Goal: Information Seeking & Learning: Get advice/opinions

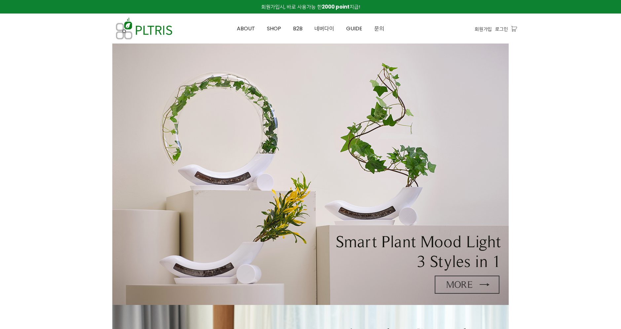
click at [502, 30] on span "로그인" at bounding box center [501, 28] width 13 height 7
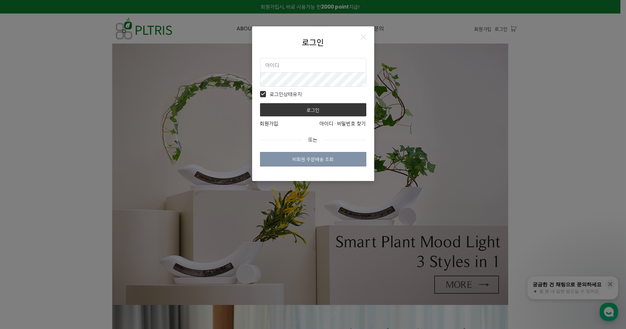
click at [334, 66] on input "text" at bounding box center [313, 65] width 106 height 14
type input "plimsbond"
click at [260, 103] on button "로그인" at bounding box center [313, 109] width 106 height 13
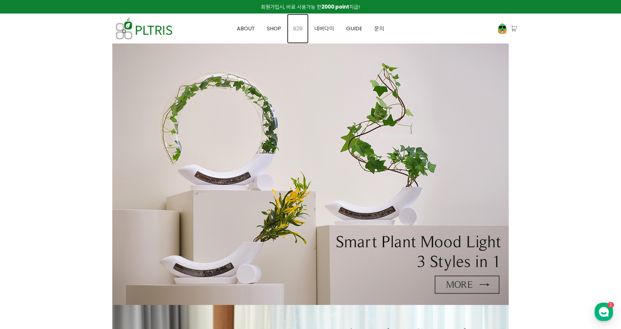
click at [303, 28] on link "B2B" at bounding box center [297, 29] width 21 height 30
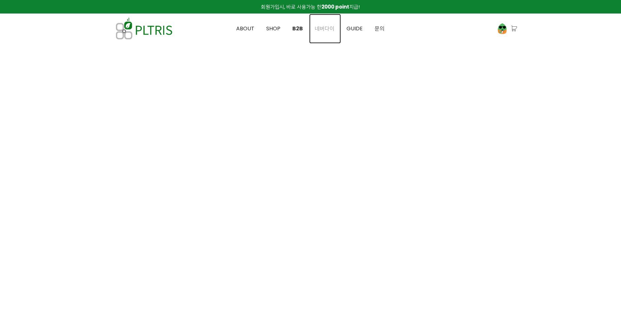
click at [326, 33] on link "네버다이" at bounding box center [325, 29] width 32 height 30
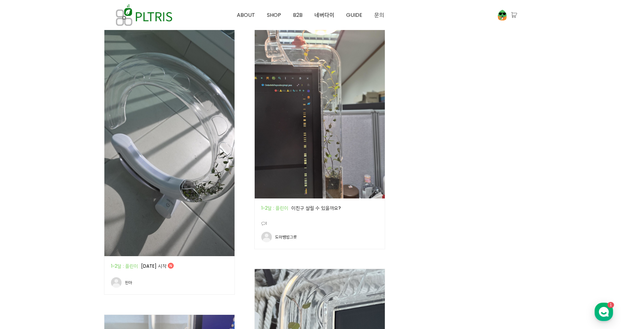
scroll to position [403, 0]
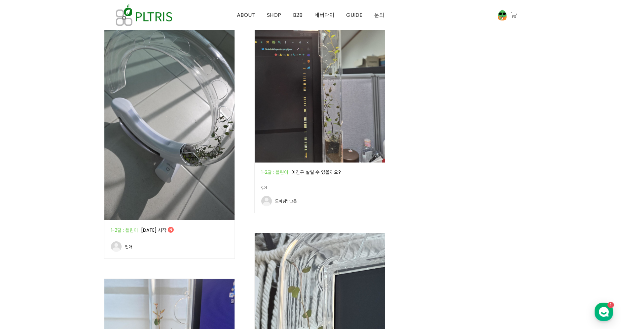
click at [189, 100] on img at bounding box center [169, 104] width 130 height 231
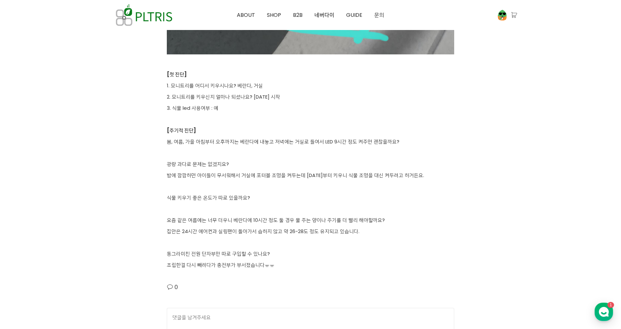
scroll to position [807, 0]
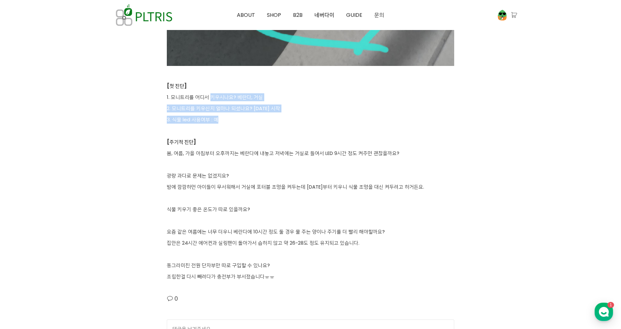
drag, startPoint x: 210, startPoint y: 97, endPoint x: 224, endPoint y: 119, distance: 25.2
click at [224, 119] on p "3. 식물 led 사용여부 : 예" at bounding box center [310, 120] width 287 height 8
drag, startPoint x: 230, startPoint y: 121, endPoint x: 213, endPoint y: 103, distance: 24.8
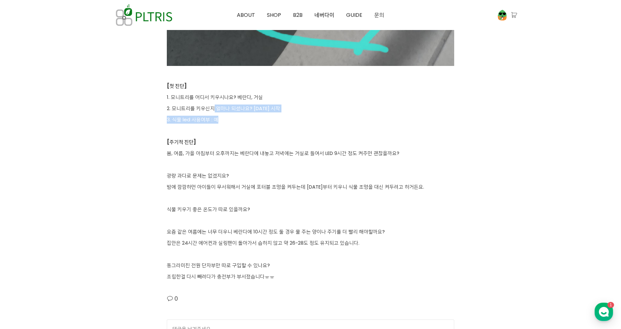
drag, startPoint x: 209, startPoint y: 96, endPoint x: 226, endPoint y: 121, distance: 29.6
click at [226, 121] on p "3. 식물 led 사용여부 : 예" at bounding box center [310, 120] width 287 height 8
drag, startPoint x: 231, startPoint y: 120, endPoint x: 213, endPoint y: 96, distance: 29.7
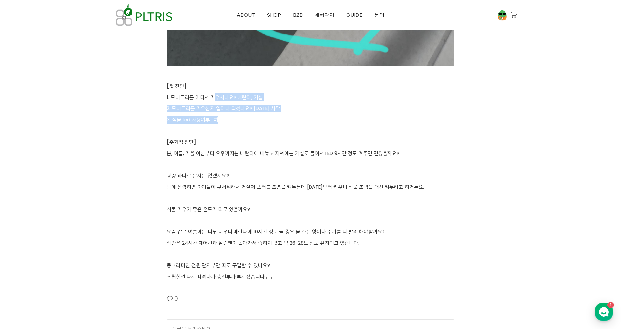
click at [213, 96] on p "1. 모니트리를 어디서 키우시나요? 베란다, 거실" at bounding box center [310, 97] width 287 height 8
drag, startPoint x: 207, startPoint y: 92, endPoint x: 223, endPoint y: 118, distance: 30.2
click at [223, 118] on p "3. 식물 led 사용여부 : 예" at bounding box center [310, 120] width 287 height 8
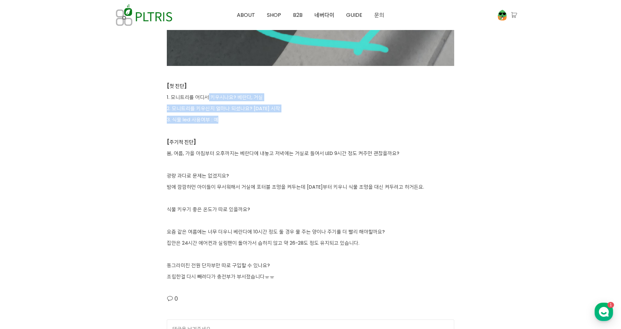
drag, startPoint x: 225, startPoint y: 118, endPoint x: 206, endPoint y: 93, distance: 30.6
click at [206, 93] on p "1. 모니트리를 어디서 키우시나요? 베란다, 거실" at bounding box center [310, 97] width 287 height 8
drag, startPoint x: 201, startPoint y: 95, endPoint x: 225, endPoint y: 123, distance: 36.6
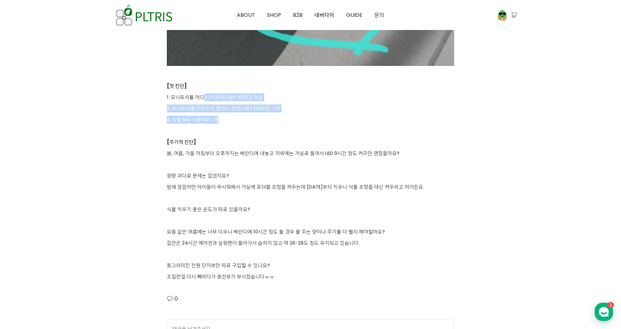
click at [225, 123] on p "3. 식물 led 사용여부 : 예" at bounding box center [310, 120] width 287 height 8
drag, startPoint x: 228, startPoint y: 121, endPoint x: 206, endPoint y: 92, distance: 35.8
drag, startPoint x: 204, startPoint y: 91, endPoint x: 223, endPoint y: 120, distance: 34.5
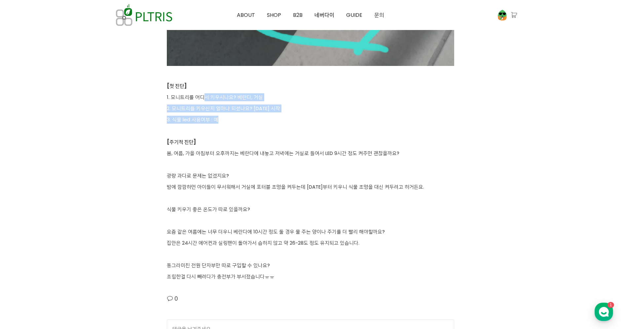
click at [223, 120] on p "3. 식물 led 사용여부 : 예" at bounding box center [310, 120] width 287 height 8
drag, startPoint x: 233, startPoint y: 122, endPoint x: 214, endPoint y: 95, distance: 33.8
click at [214, 95] on p "1. 모니트리를 어디서 키우시나요? 베란다, 거실" at bounding box center [310, 97] width 287 height 8
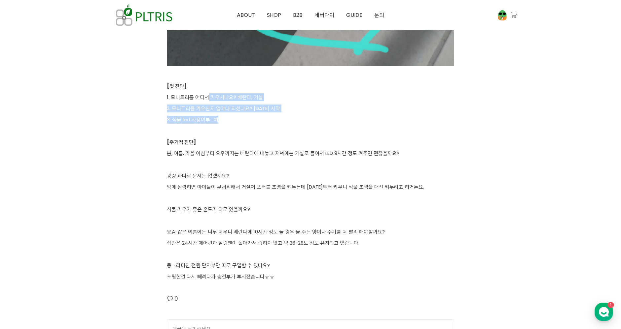
drag, startPoint x: 208, startPoint y: 94, endPoint x: 229, endPoint y: 125, distance: 37.4
drag, startPoint x: 238, startPoint y: 125, endPoint x: 216, endPoint y: 100, distance: 33.2
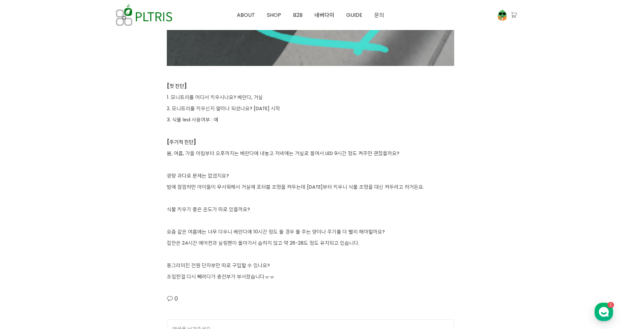
click at [216, 100] on p "1. 모니트리를 어디서 키우시나요? 베란다, 거실" at bounding box center [310, 97] width 287 height 8
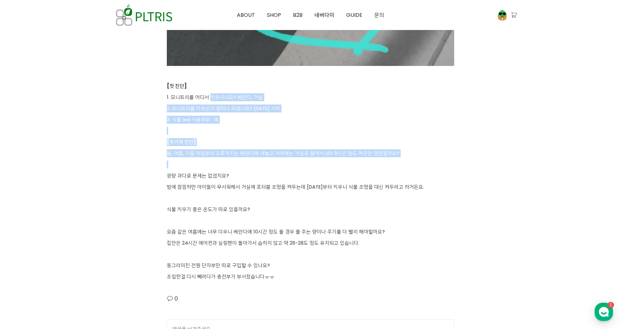
drag, startPoint x: 210, startPoint y: 94, endPoint x: 245, endPoint y: 167, distance: 81.2
click at [245, 168] on p at bounding box center [310, 165] width 287 height 8
drag, startPoint x: 246, startPoint y: 170, endPoint x: 210, endPoint y: 110, distance: 69.7
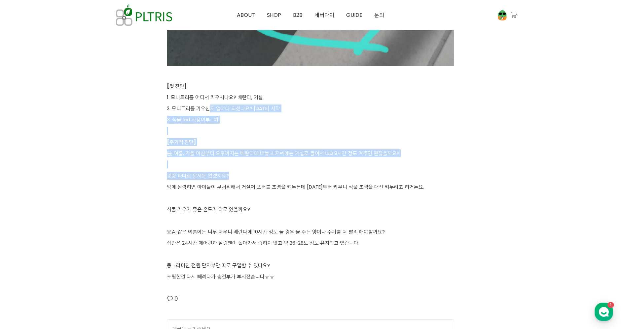
click at [210, 110] on p "2. 모니트리를 키우신지 얼마나 되셨나요? [DATE] 시작" at bounding box center [310, 109] width 287 height 8
drag, startPoint x: 209, startPoint y: 96, endPoint x: 243, endPoint y: 165, distance: 77.4
click at [243, 165] on p at bounding box center [310, 165] width 287 height 8
drag, startPoint x: 259, startPoint y: 167, endPoint x: 231, endPoint y: 107, distance: 66.5
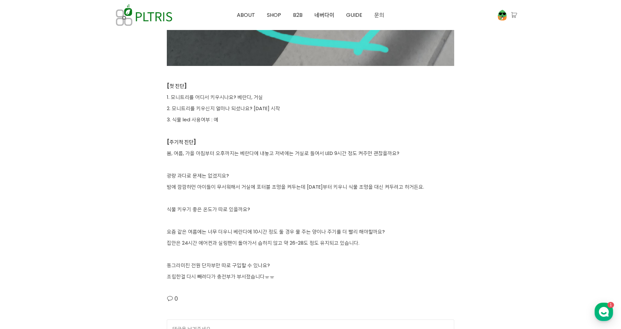
click at [231, 107] on p "2. 모니트리를 키우신지 얼마나 되셨나요? [DATE] 시작" at bounding box center [310, 109] width 287 height 8
drag, startPoint x: 229, startPoint y: 98, endPoint x: 255, endPoint y: 208, distance: 113.0
drag, startPoint x: 255, startPoint y: 208, endPoint x: 266, endPoint y: 211, distance: 11.0
click at [255, 208] on p "식물 키우기 좋은 온도가 따로 있을까요?" at bounding box center [310, 210] width 287 height 8
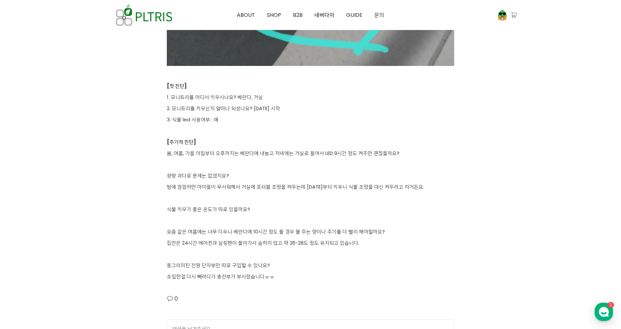
click at [237, 127] on p at bounding box center [310, 131] width 287 height 8
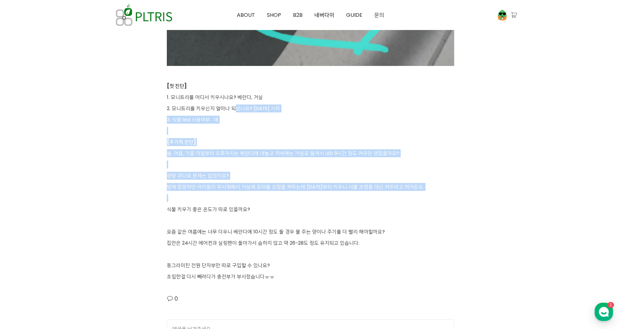
drag, startPoint x: 235, startPoint y: 107, endPoint x: 266, endPoint y: 198, distance: 96.4
click at [266, 198] on p at bounding box center [310, 198] width 287 height 8
drag, startPoint x: 273, startPoint y: 212, endPoint x: 246, endPoint y: 140, distance: 76.6
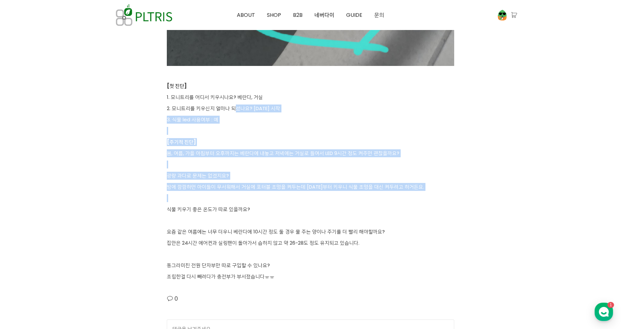
click at [246, 140] on p "[주기적 진단]" at bounding box center [310, 142] width 287 height 8
drag, startPoint x: 246, startPoint y: 108, endPoint x: 265, endPoint y: 200, distance: 93.5
click at [265, 200] on p at bounding box center [310, 198] width 287 height 8
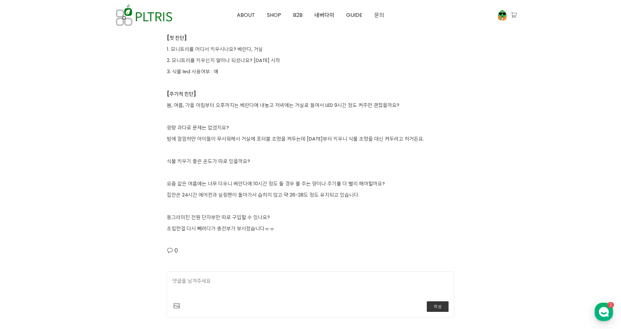
scroll to position [844, 0]
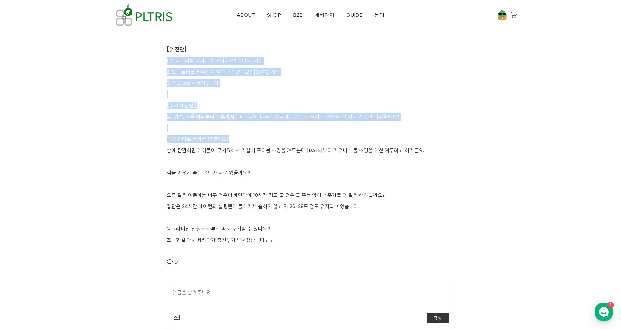
drag, startPoint x: 312, startPoint y: 54, endPoint x: 342, endPoint y: 132, distance: 83.4
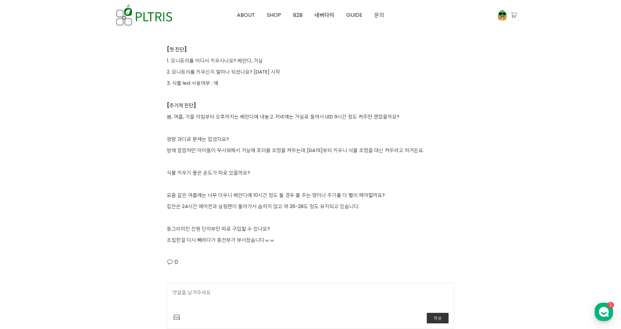
drag, startPoint x: 373, startPoint y: 170, endPoint x: 330, endPoint y: 79, distance: 101.0
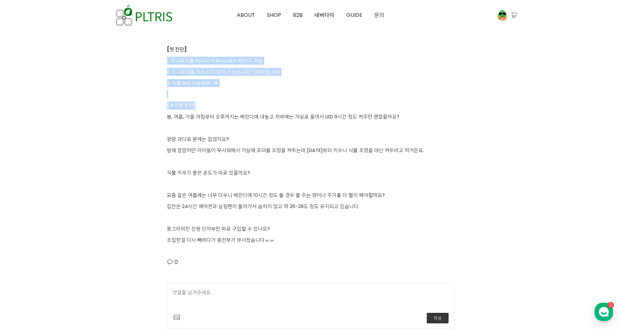
drag, startPoint x: 326, startPoint y: 50, endPoint x: 359, endPoint y: 131, distance: 88.5
click at [359, 131] on p at bounding box center [310, 128] width 287 height 8
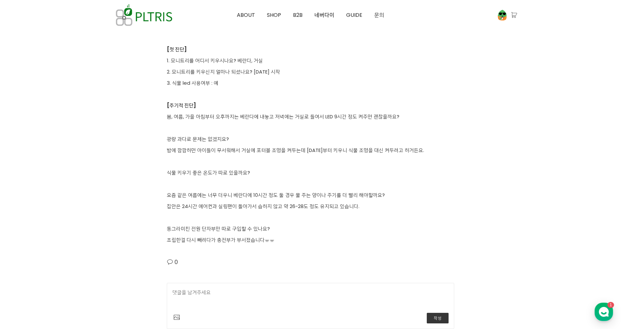
click at [372, 50] on p "[첫 진단]" at bounding box center [310, 50] width 287 height 8
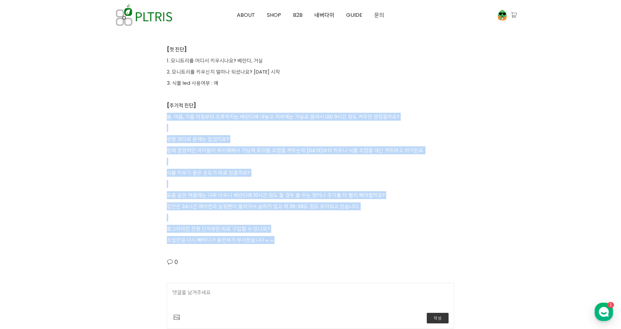
drag, startPoint x: 168, startPoint y: 118, endPoint x: 307, endPoint y: 242, distance: 186.4
copy div "봄, 여름, 가을 아침부터 오후까지는 베란다에 내놓고 저녁에는 거실로 들여서 LED 9시간 정도 켜주면 괜찮을까요? 광량 과다로 문제는 없겠지…"
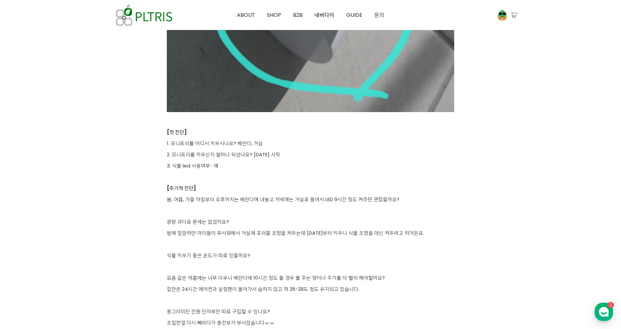
scroll to position [807, 0]
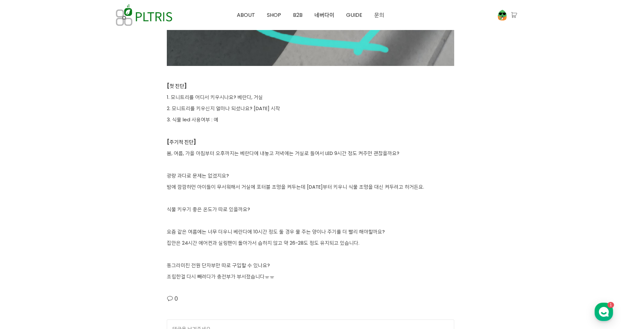
click at [292, 141] on p "[주기적 진단]" at bounding box center [310, 142] width 287 height 8
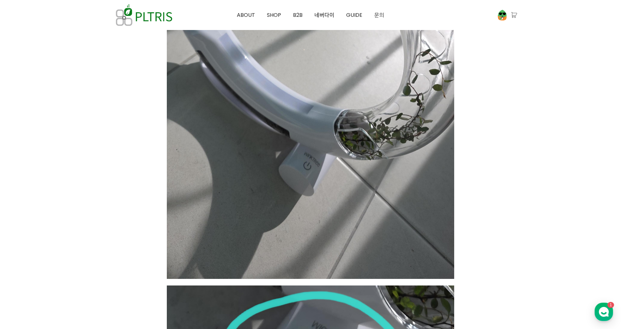
scroll to position [960, 0]
